Goal: Find specific page/section: Find specific page/section

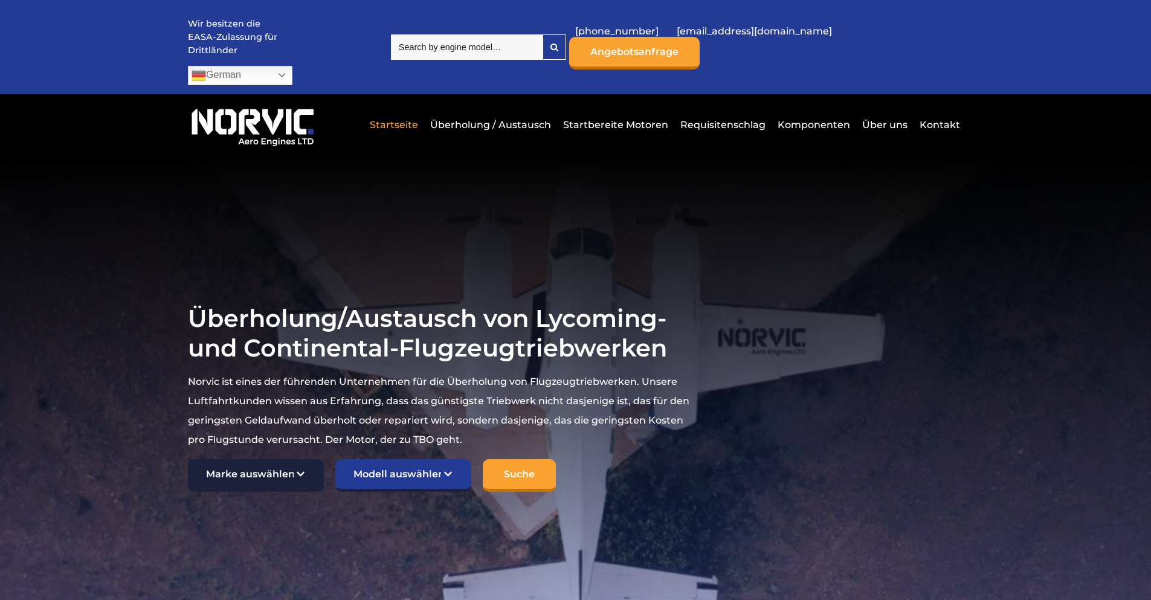
click at [287, 459] on select "Marke auswählen TCM Kontinental Lycoming" at bounding box center [256, 475] width 136 height 33
select select "Lycoming"
click at [188, 459] on select "Marke auswählen TCM Kontinental Lycoming" at bounding box center [256, 475] width 136 height 33
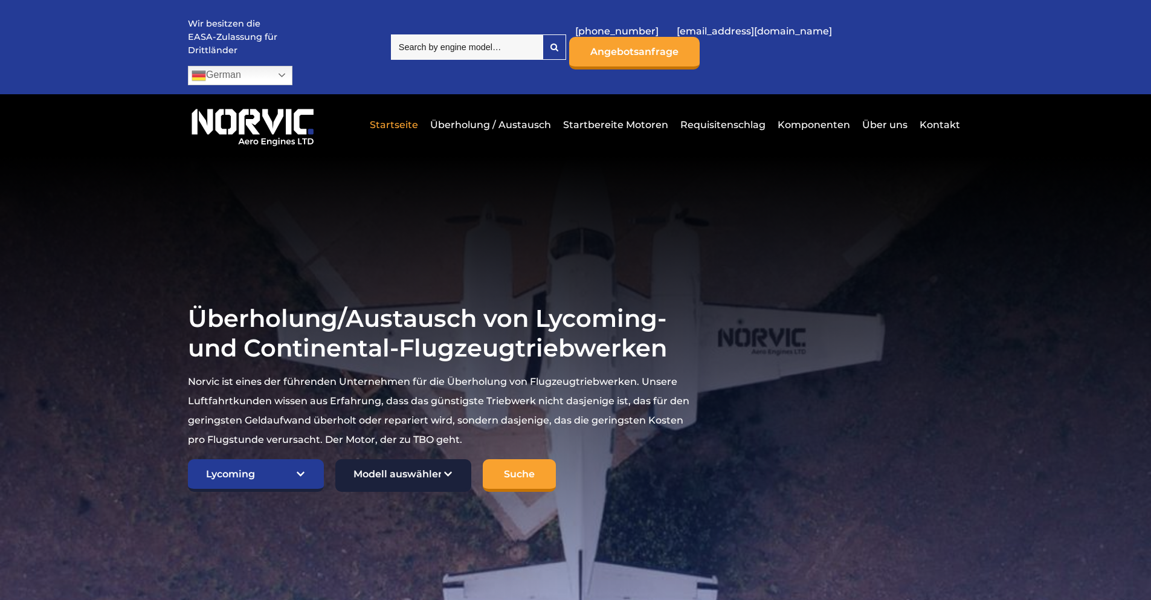
click at [395, 459] on select "Modell auswählen Amerikanischer [PERSON_NAME] 7KCAB [PERSON_NAME] Citabria IO-3…" at bounding box center [403, 475] width 136 height 33
select select "735"
click at [335, 459] on select "Modell auswählen Amerikanischer [PERSON_NAME] 7KCAB [PERSON_NAME] Citabria IO-3…" at bounding box center [403, 475] width 136 height 33
click at [517, 459] on input "Suche" at bounding box center [519, 475] width 73 height 33
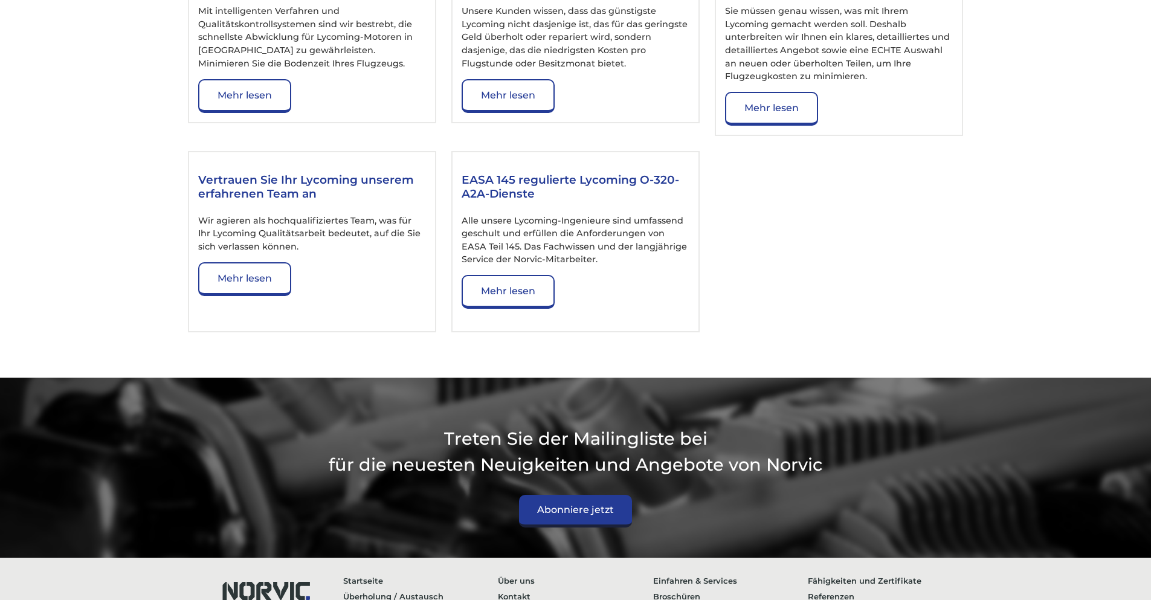
scroll to position [2035, 0]
